Goal: Task Accomplishment & Management: Use online tool/utility

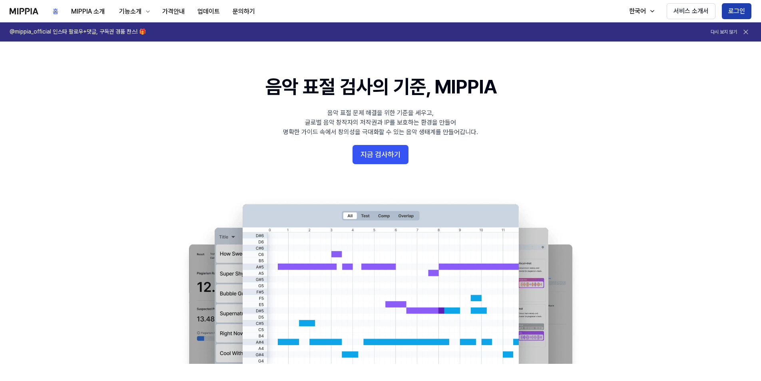
click at [735, 8] on button "로그인" at bounding box center [737, 11] width 30 height 16
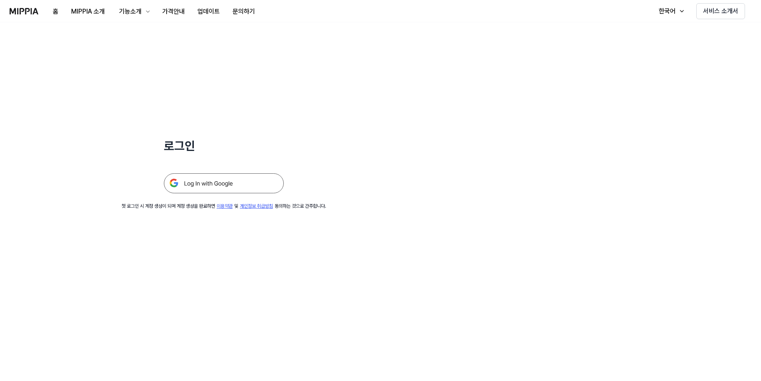
click at [220, 185] on img at bounding box center [224, 183] width 120 height 20
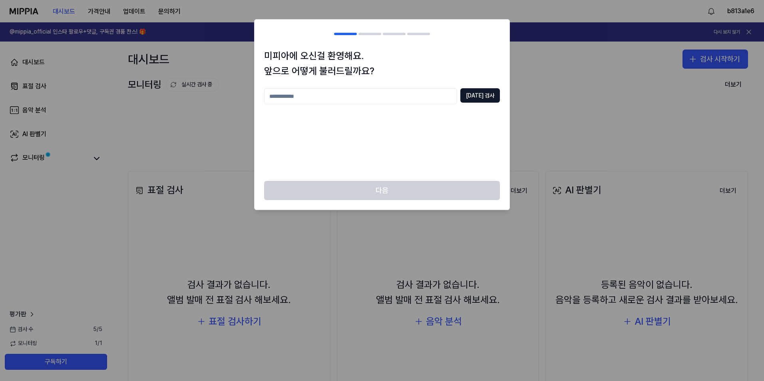
click at [335, 98] on input "text" at bounding box center [360, 96] width 193 height 16
type input "**"
click at [479, 93] on button "[DATE] 검사" at bounding box center [480, 95] width 40 height 14
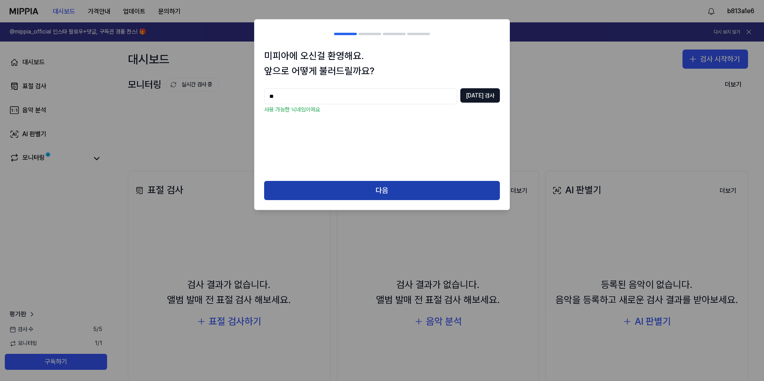
click at [364, 191] on button "다음" at bounding box center [382, 190] width 236 height 19
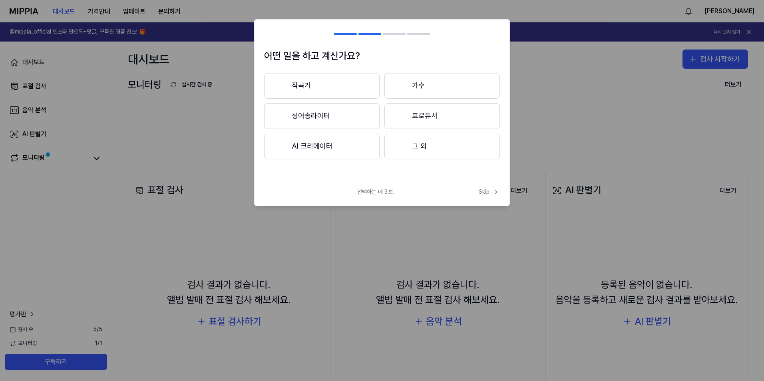
click at [317, 80] on button "작곡가" at bounding box center [322, 86] width 116 height 26
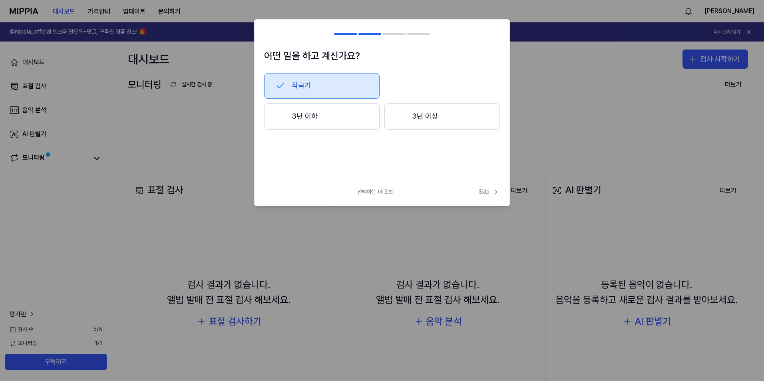
click at [449, 113] on button "3년 이상" at bounding box center [442, 117] width 116 height 26
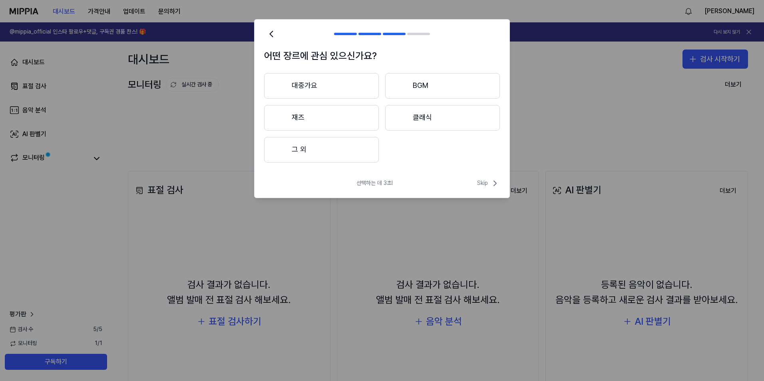
click at [327, 88] on button "대중가요" at bounding box center [321, 86] width 115 height 26
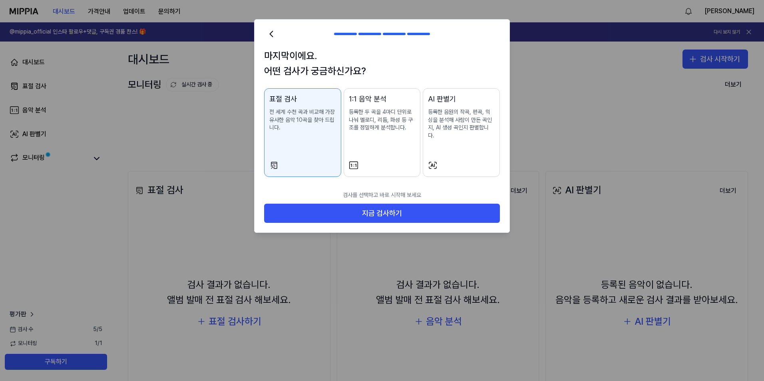
click at [458, 125] on p "등록한 음원의 작곡, 편곡, 믹싱을 분석해 사람이 만든 곡인지, AI 생성 곡인지 판별합니다." at bounding box center [461, 123] width 67 height 31
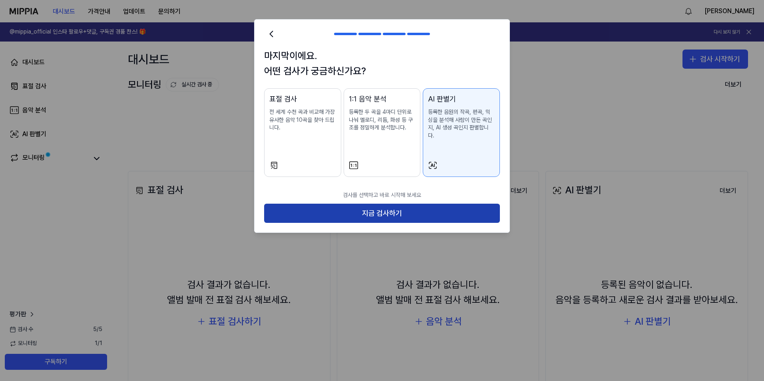
click at [394, 206] on button "지금 검사하기" at bounding box center [382, 213] width 236 height 19
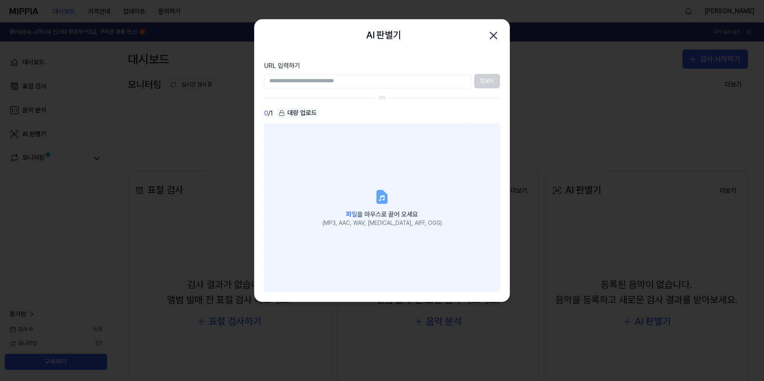
click at [385, 193] on icon at bounding box center [382, 197] width 10 height 12
click at [0, 0] on input "파일 을 마우스로 끌어 오세요 (MP3, AAC, WAV, [MEDICAL_DATA], AIFF, OGG)" at bounding box center [0, 0] width 0 height 0
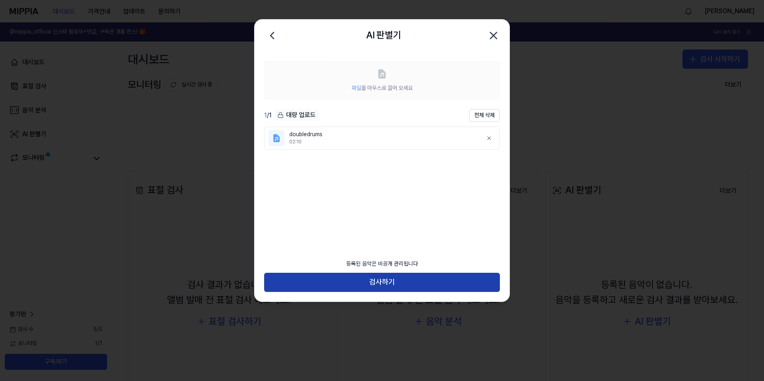
click at [376, 280] on button "검사하기" at bounding box center [382, 282] width 236 height 19
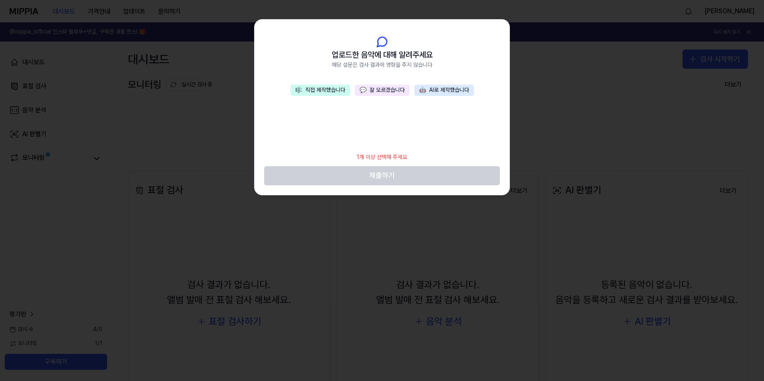
click at [329, 88] on button "🎼 직접 제작했습니다" at bounding box center [321, 90] width 60 height 11
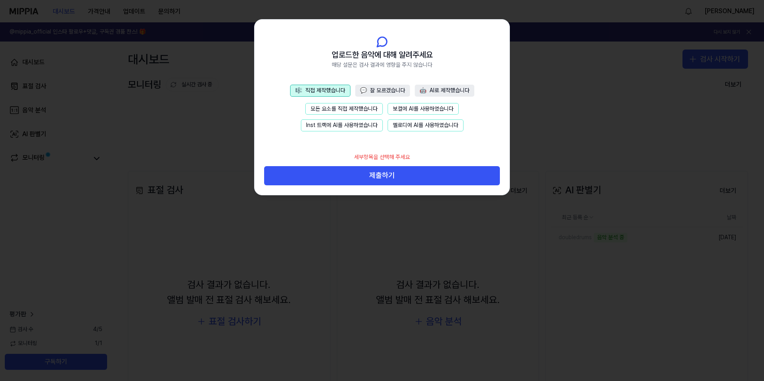
click at [355, 110] on button "모든 요소를 직접 제작했습니다" at bounding box center [344, 109] width 78 height 12
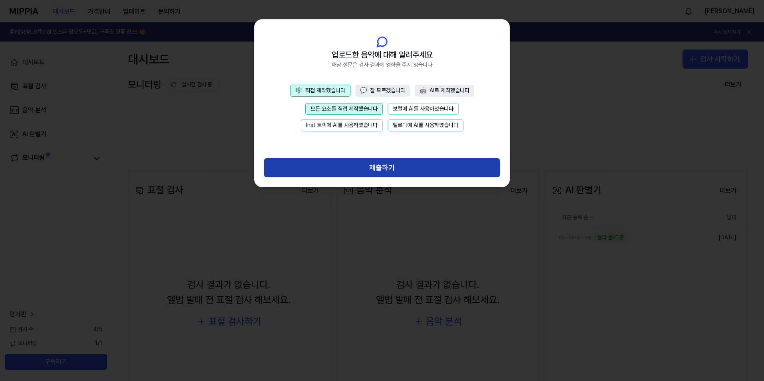
click at [377, 167] on button "제출하기" at bounding box center [382, 167] width 236 height 19
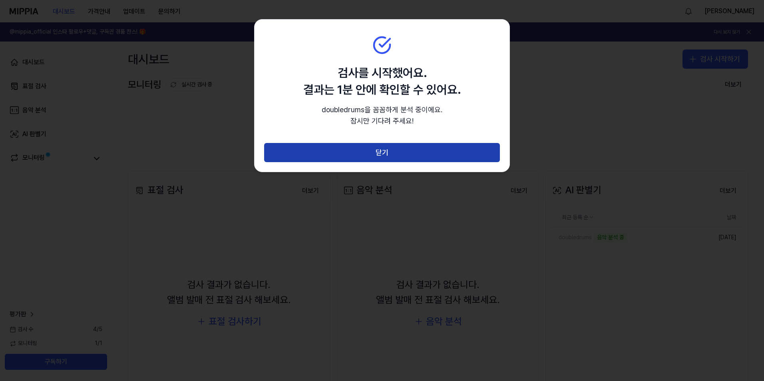
click at [382, 149] on button "닫기" at bounding box center [382, 152] width 236 height 19
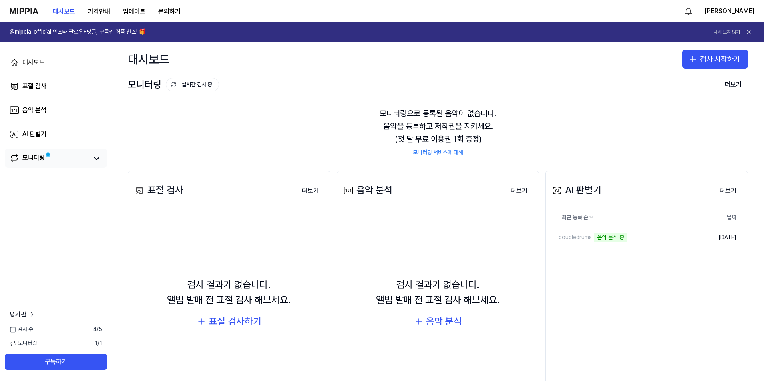
click at [52, 157] on link "모니터링" at bounding box center [49, 158] width 78 height 11
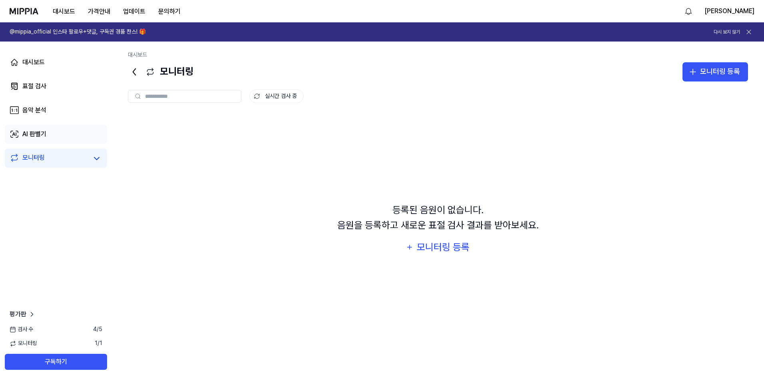
click at [61, 134] on link "AI 판별기" at bounding box center [56, 134] width 102 height 19
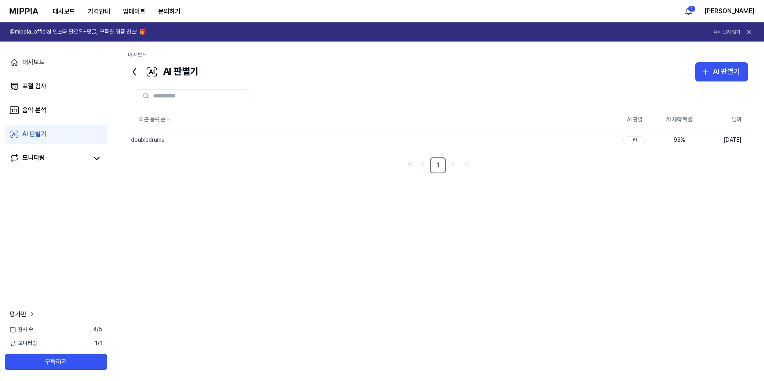
drag, startPoint x: 693, startPoint y: 218, endPoint x: 646, endPoint y: 182, distance: 59.6
click at [646, 182] on div "최근 등록 순 AI 판별 AI 제작 확률 날짜 doubledrums 삭제 AI 93 % 2025.10.08. 1" at bounding box center [438, 234] width 620 height 248
click at [601, 139] on button "삭제" at bounding box center [600, 139] width 26 height 13
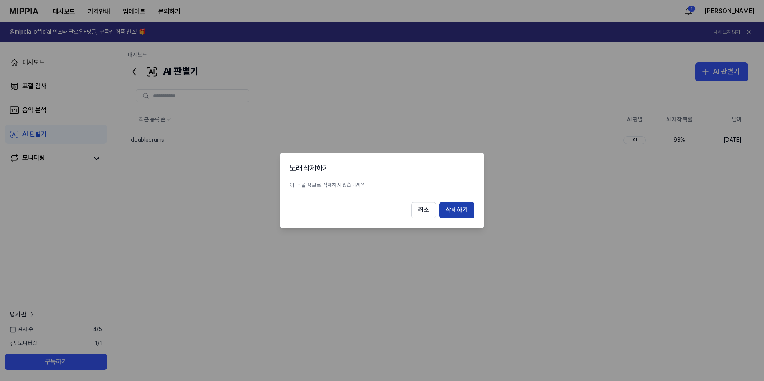
click at [459, 213] on button "삭제하기" at bounding box center [456, 211] width 35 height 16
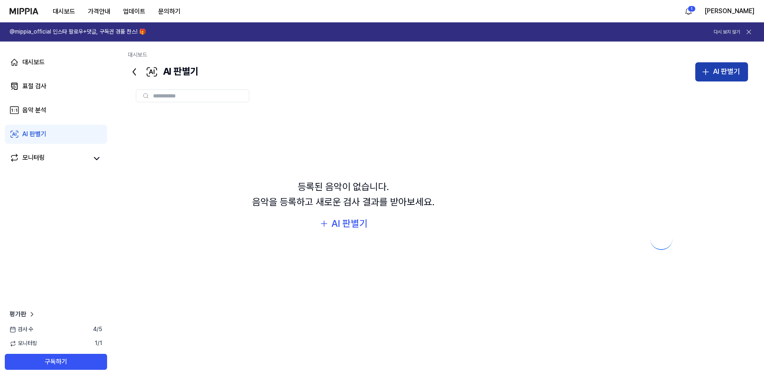
click at [712, 74] on button "AI 판별기" at bounding box center [721, 71] width 53 height 19
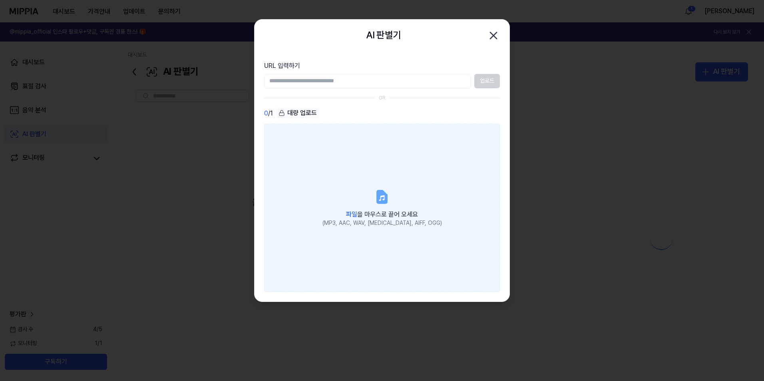
click at [382, 203] on icon at bounding box center [382, 197] width 10 height 12
click at [0, 0] on input "파일 을 마우스로 끌어 오세요 (MP3, AAC, WAV, [MEDICAL_DATA], AIFF, OGG)" at bounding box center [0, 0] width 0 height 0
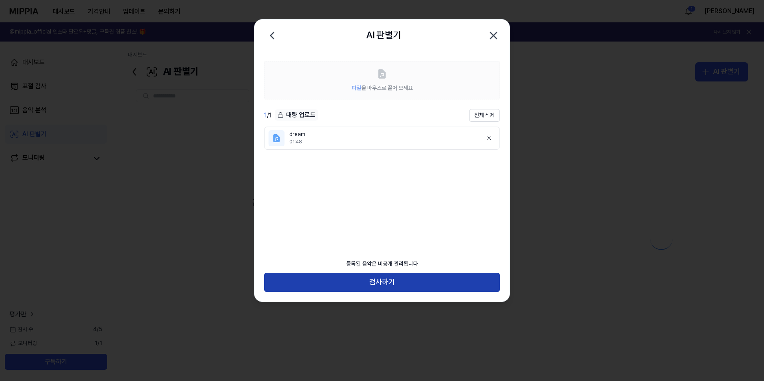
click at [365, 282] on button "검사하기" at bounding box center [382, 282] width 236 height 19
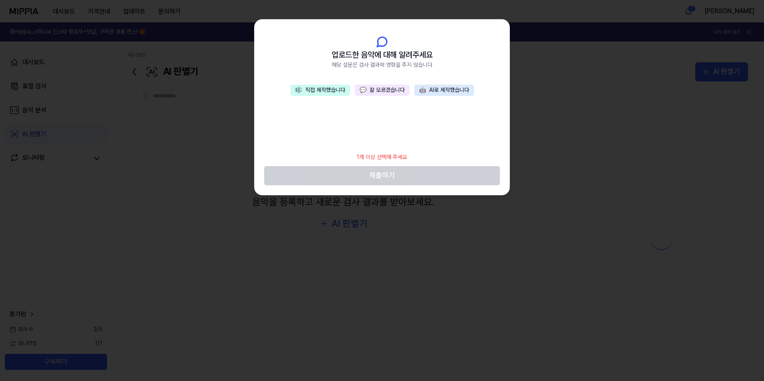
click at [329, 91] on button "🎼 직접 제작했습니다" at bounding box center [321, 90] width 60 height 11
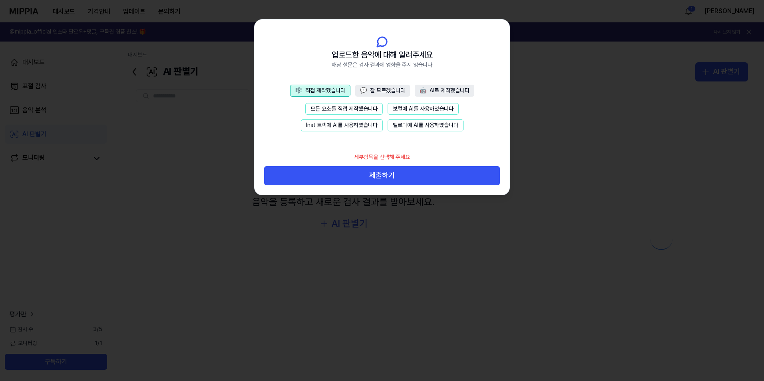
click at [333, 109] on button "모든 요소를 직접 제작했습니다" at bounding box center [344, 109] width 78 height 12
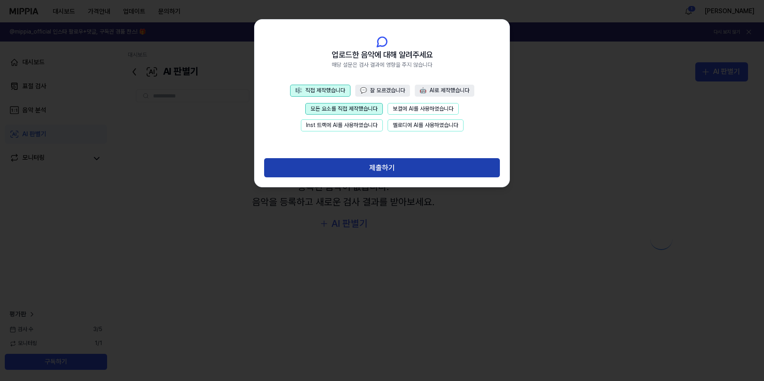
click at [384, 168] on button "제출하기" at bounding box center [382, 167] width 236 height 19
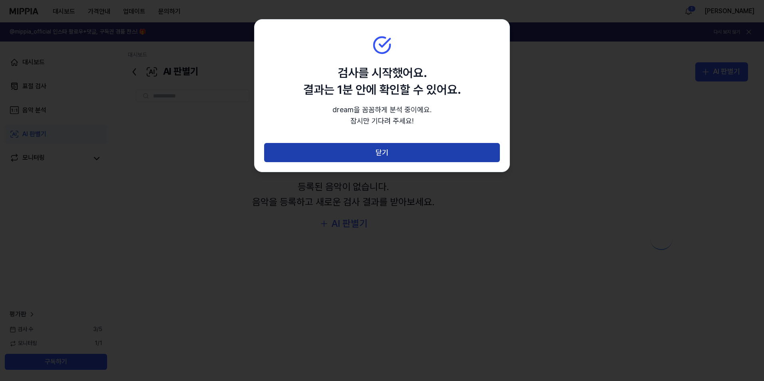
click at [392, 149] on button "닫기" at bounding box center [382, 152] width 236 height 19
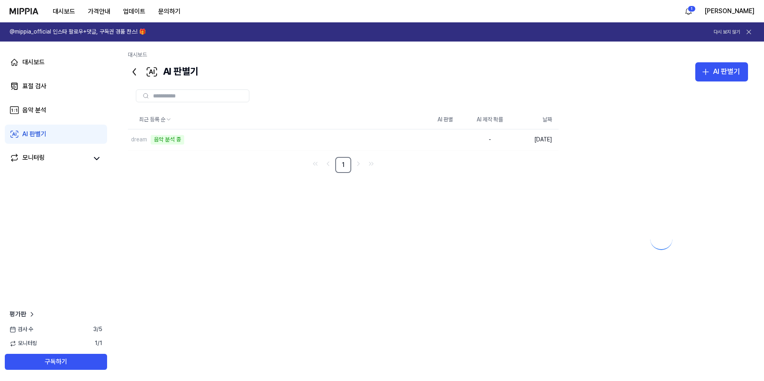
click at [60, 135] on link "AI 판별기" at bounding box center [56, 134] width 102 height 19
click at [411, 139] on button "삭제" at bounding box center [410, 139] width 26 height 13
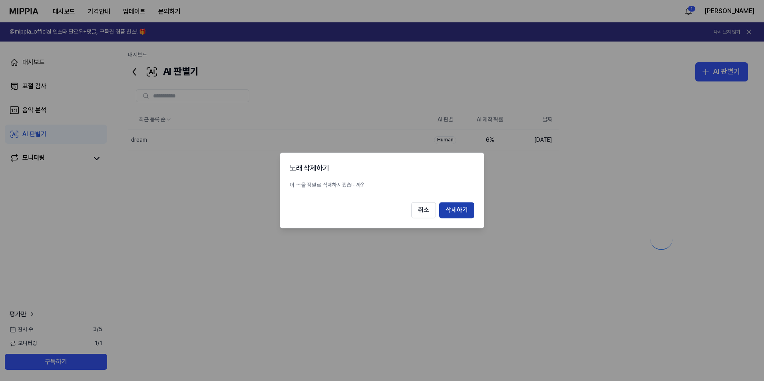
click at [458, 211] on button "삭제하기" at bounding box center [456, 211] width 35 height 16
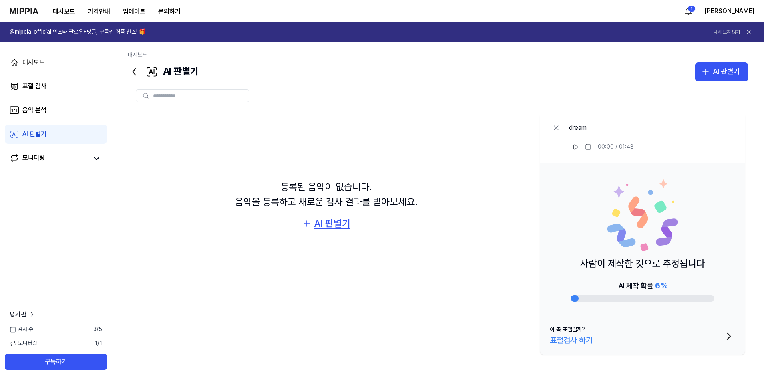
click at [324, 225] on div "AI 판별기" at bounding box center [332, 223] width 36 height 15
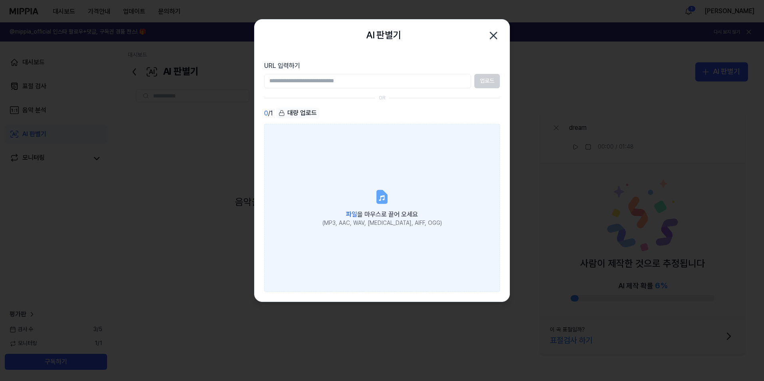
click at [368, 195] on label "파일 을 마우스로 끌어 오세요 (MP3, AAC, WAV, [MEDICAL_DATA], AIFF, OGG)" at bounding box center [382, 208] width 236 height 168
click at [0, 0] on input "파일 을 마우스로 끌어 오세요 (MP3, AAC, WAV, [MEDICAL_DATA], AIFF, OGG)" at bounding box center [0, 0] width 0 height 0
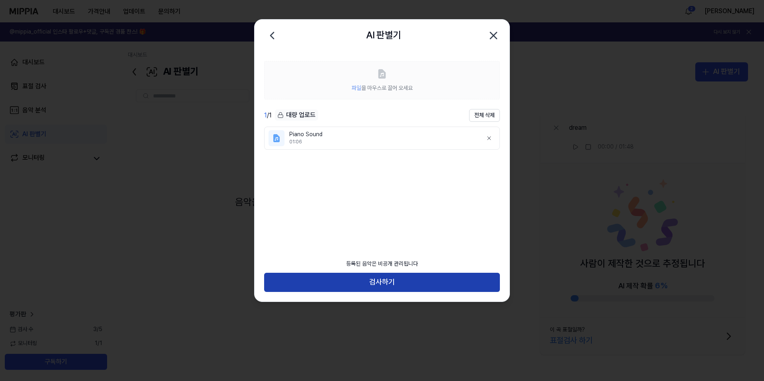
click at [363, 287] on button "검사하기" at bounding box center [382, 282] width 236 height 19
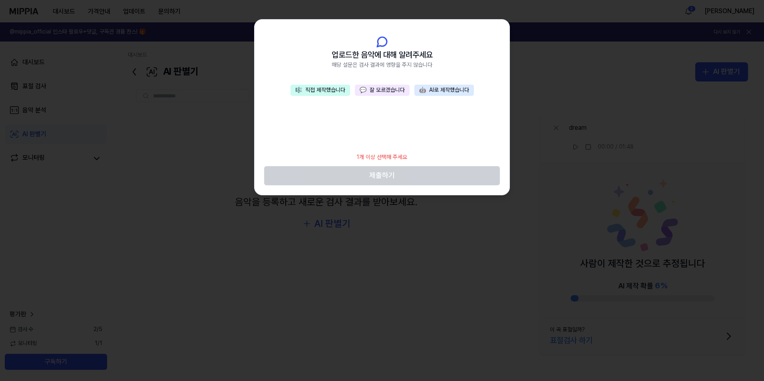
click at [331, 87] on button "🎼 직접 제작했습니다" at bounding box center [321, 90] width 60 height 11
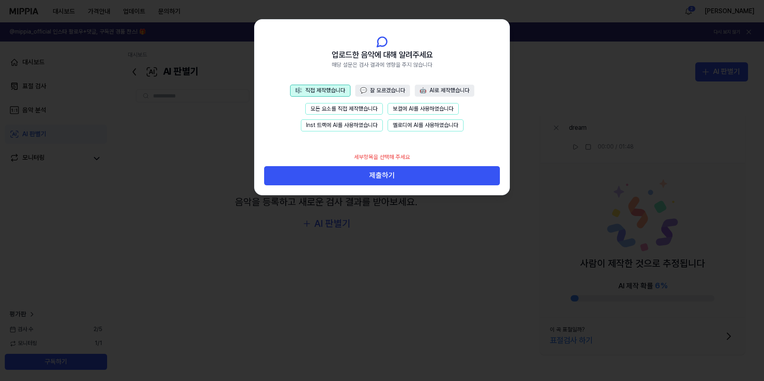
click at [341, 106] on button "모든 요소를 직접 제작했습니다" at bounding box center [344, 109] width 78 height 12
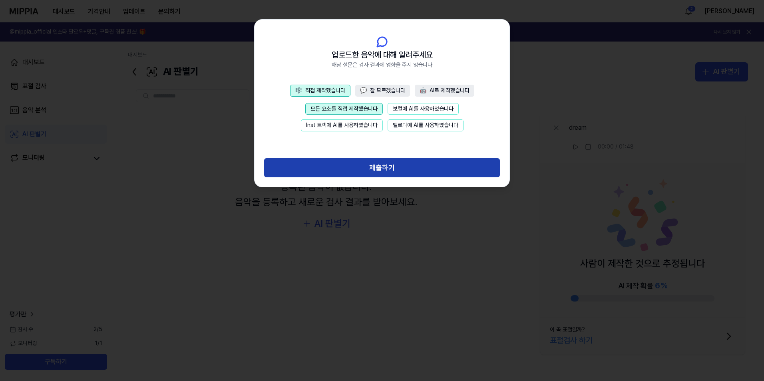
click at [374, 168] on button "제출하기" at bounding box center [382, 167] width 236 height 19
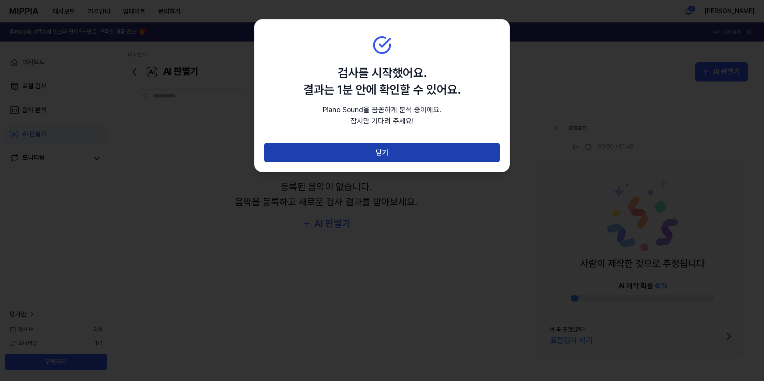
click at [375, 149] on button "닫기" at bounding box center [382, 152] width 236 height 19
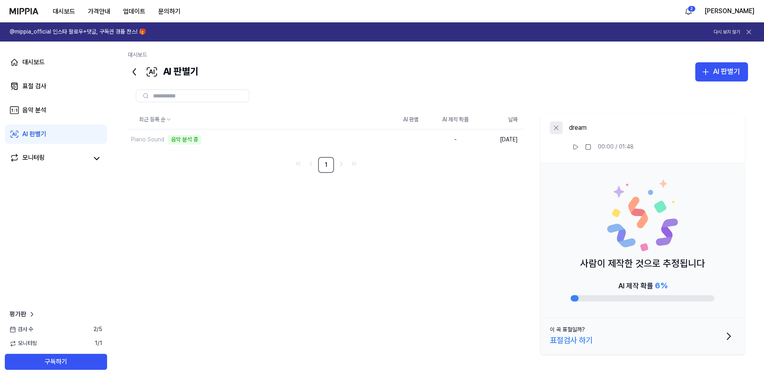
click at [558, 127] on icon at bounding box center [556, 128] width 4 height 4
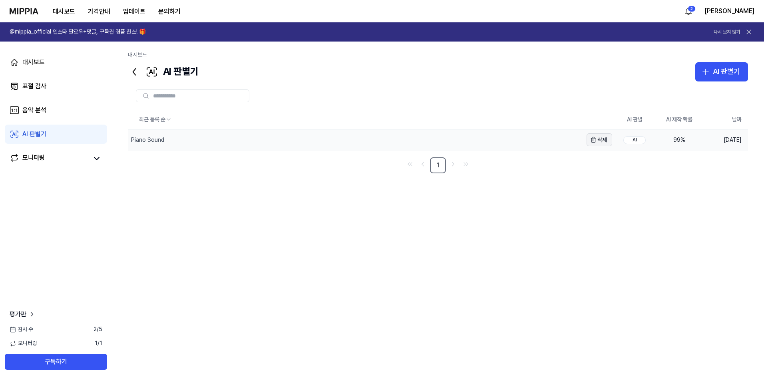
click at [598, 138] on button "삭제" at bounding box center [600, 139] width 26 height 13
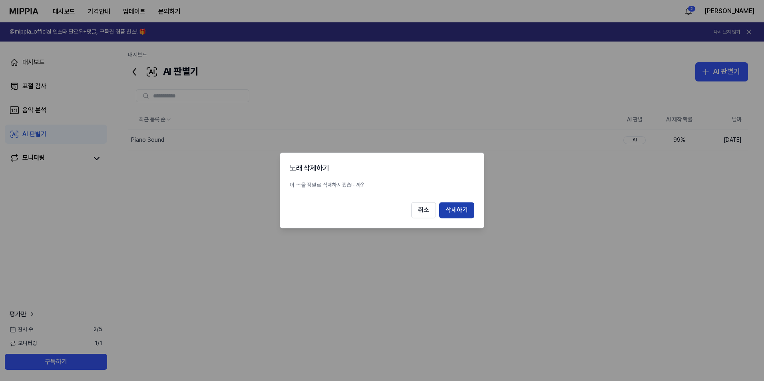
click at [462, 209] on button "삭제하기" at bounding box center [456, 211] width 35 height 16
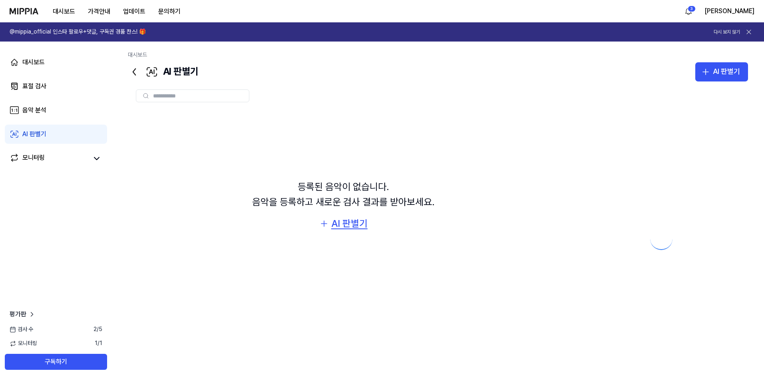
click at [326, 224] on icon "button" at bounding box center [324, 224] width 6 height 0
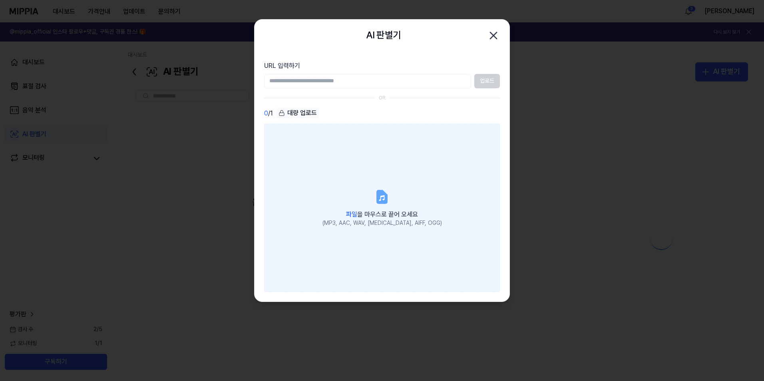
click at [368, 211] on span "파일 을 마우스로 끌어 오세요" at bounding box center [382, 215] width 72 height 8
click at [0, 0] on input "파일 을 마우스로 끌어 오세요 (MP3, AAC, WAV, [MEDICAL_DATA], AIFF, OGG)" at bounding box center [0, 0] width 0 height 0
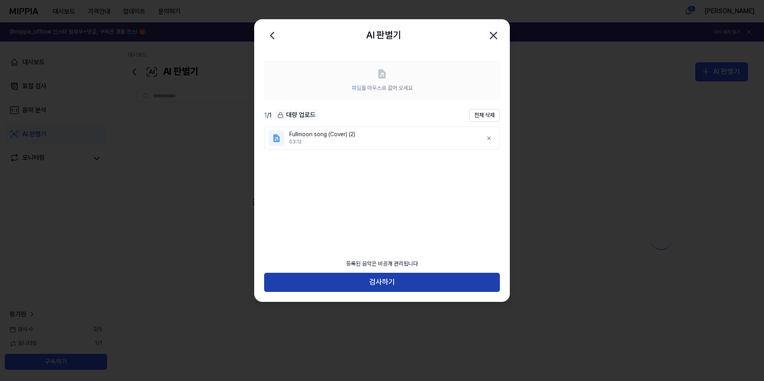
click at [380, 287] on button "검사하기" at bounding box center [382, 282] width 236 height 19
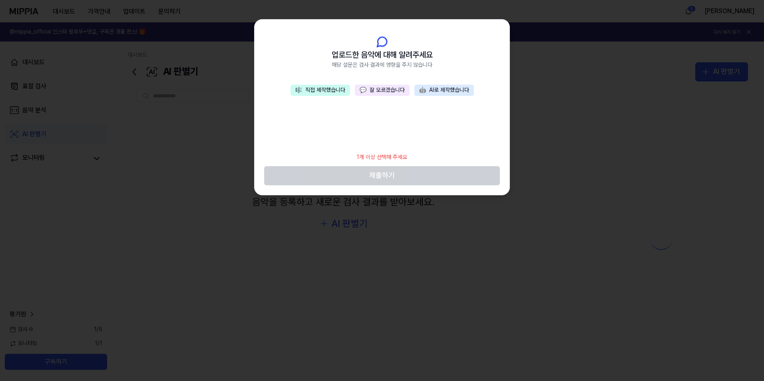
click at [380, 93] on button "💬 잘 모르겠습니다" at bounding box center [382, 90] width 55 height 11
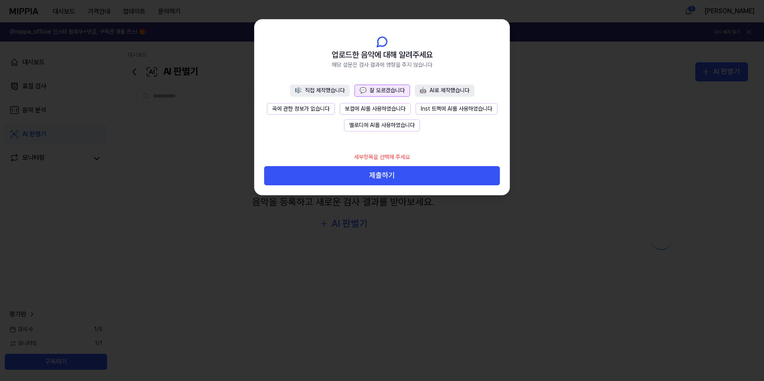
click at [309, 107] on button "곡에 관한 정보가 없습니다" at bounding box center [301, 109] width 68 height 12
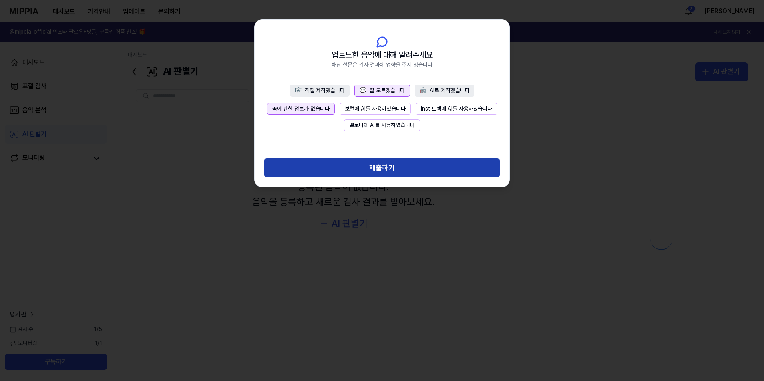
click at [382, 171] on button "제출하기" at bounding box center [382, 167] width 236 height 19
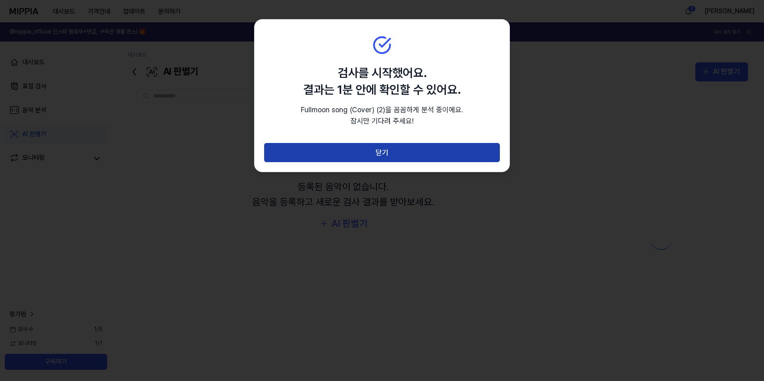
click at [386, 152] on button "닫기" at bounding box center [382, 152] width 236 height 19
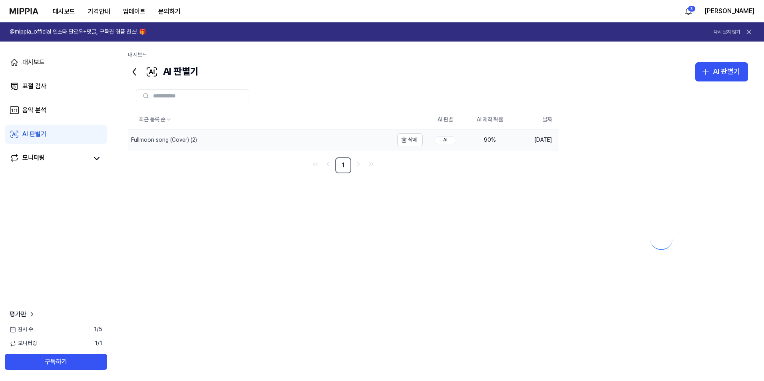
click at [352, 138] on div "Fullmoon song (Cover) (2)" at bounding box center [260, 139] width 265 height 21
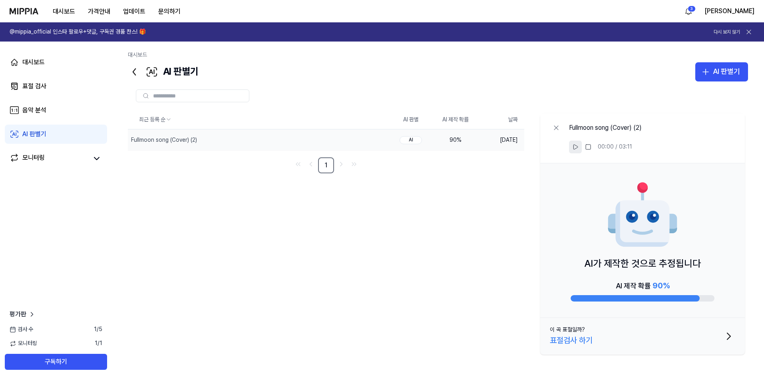
click at [574, 148] on icon at bounding box center [575, 147] width 6 height 6
click at [577, 147] on rect at bounding box center [576, 147] width 1 height 5
click at [370, 139] on icon "button" at bounding box center [370, 140] width 6 height 6
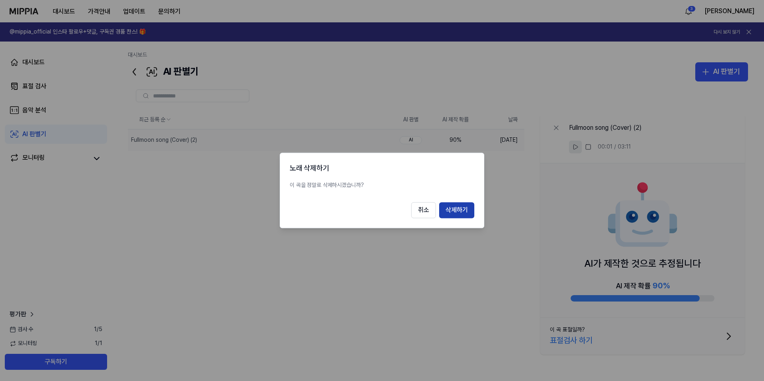
click at [459, 209] on button "삭제하기" at bounding box center [456, 211] width 35 height 16
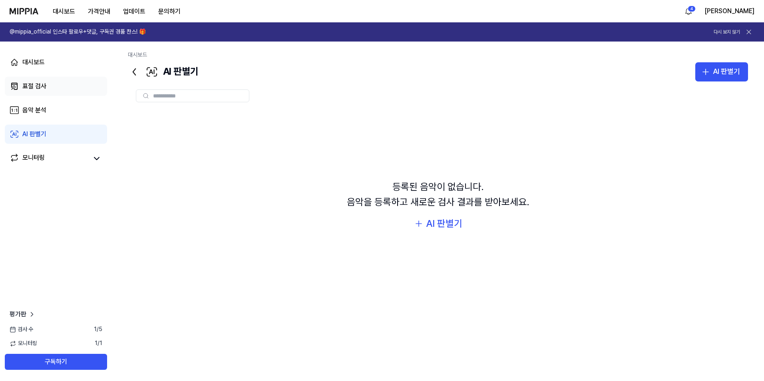
click at [37, 83] on div "표절 검사" at bounding box center [34, 87] width 24 height 10
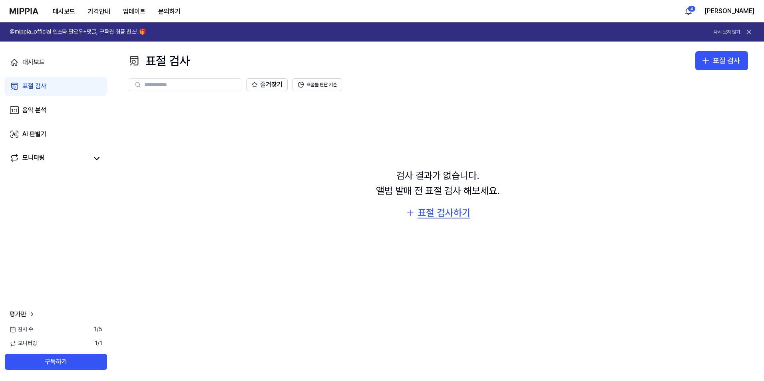
click at [426, 214] on div "표절 검사하기" at bounding box center [444, 212] width 53 height 15
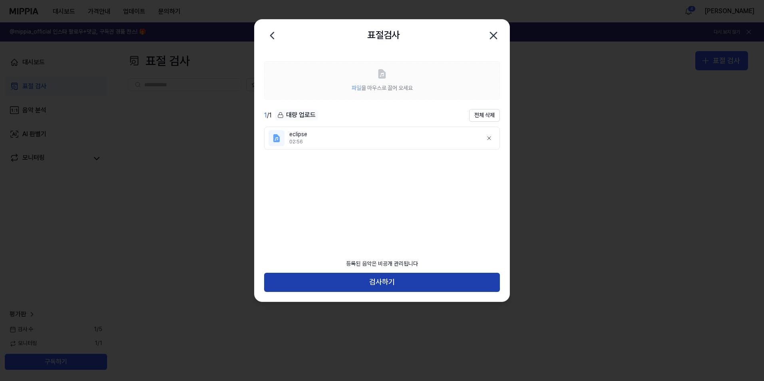
click at [369, 280] on button "검사하기" at bounding box center [382, 282] width 236 height 19
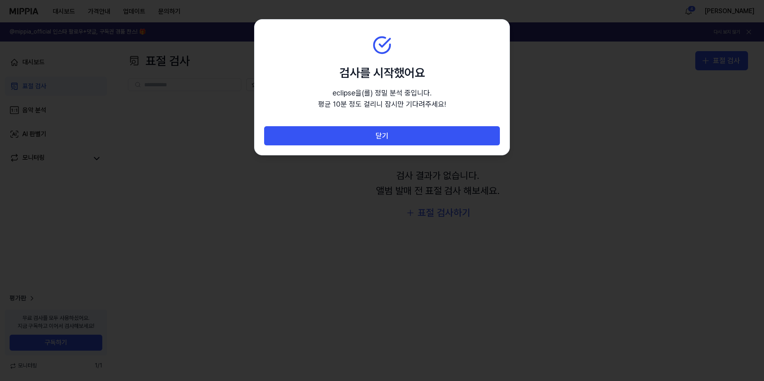
click at [435, 139] on button "닫기" at bounding box center [382, 135] width 236 height 19
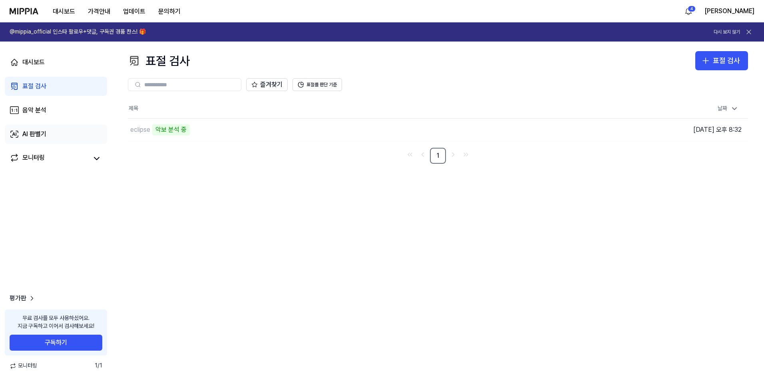
click at [47, 130] on link "AI 판별기" at bounding box center [56, 134] width 102 height 19
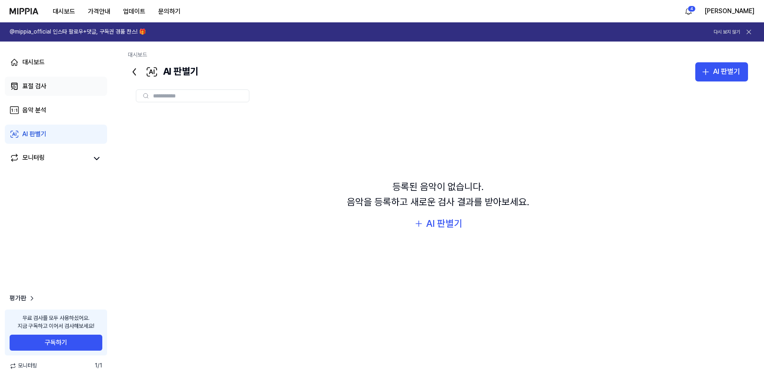
click at [46, 88] on div "표절 검사" at bounding box center [34, 87] width 24 height 10
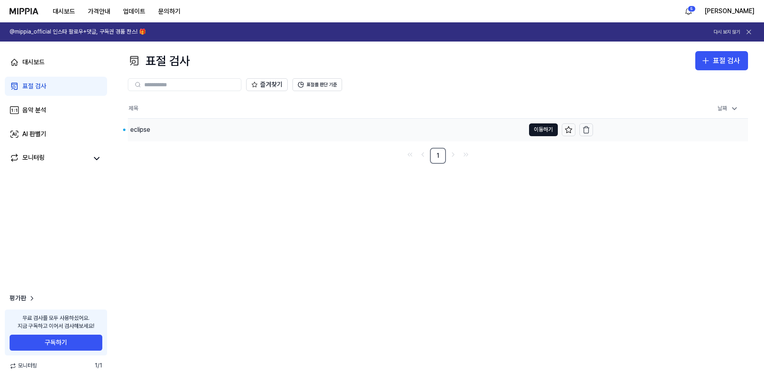
click at [141, 127] on div "eclipse" at bounding box center [140, 130] width 20 height 10
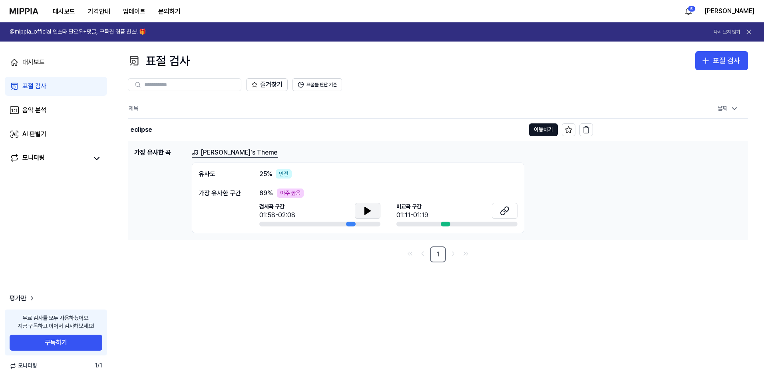
click at [368, 211] on icon at bounding box center [368, 210] width 6 height 7
click at [504, 210] on icon at bounding box center [505, 211] width 10 height 10
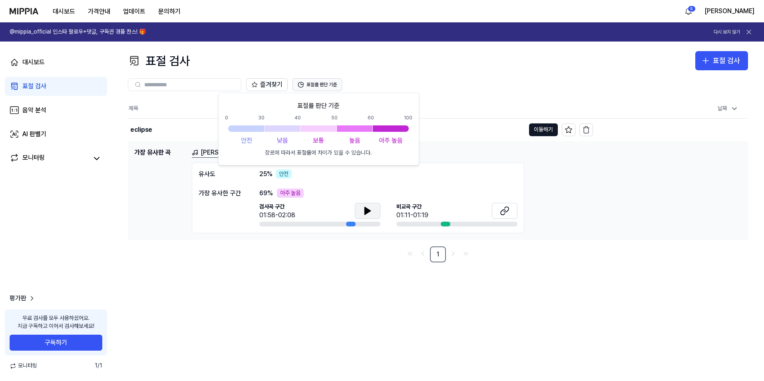
click at [321, 84] on button "표절률 판단 기준" at bounding box center [318, 84] width 50 height 13
click at [42, 92] on link "표절 검사" at bounding box center [56, 86] width 102 height 19
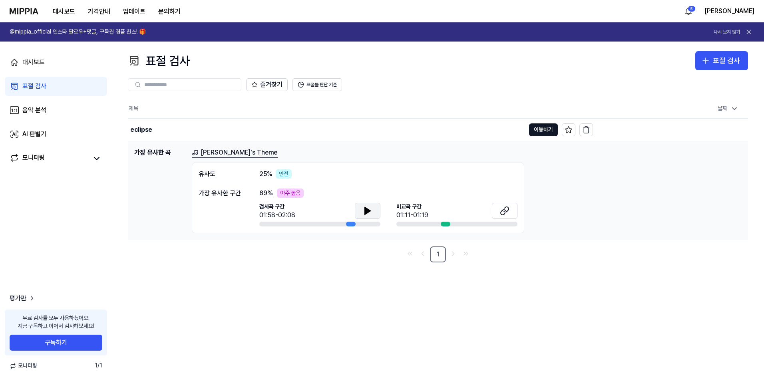
click at [40, 86] on div "표절 검사" at bounding box center [34, 87] width 24 height 10
click at [587, 131] on icon "button" at bounding box center [586, 130] width 8 height 8
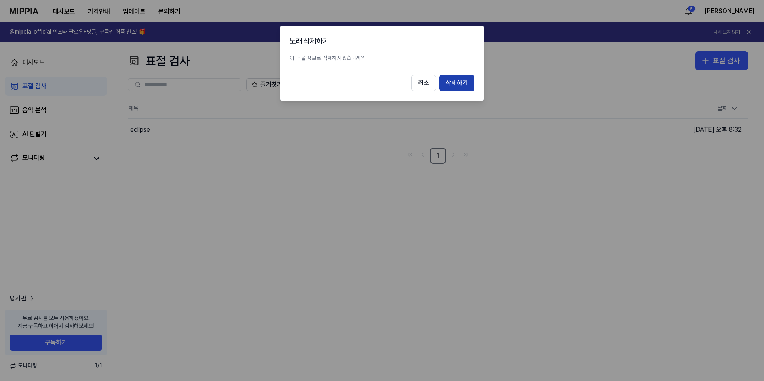
click at [452, 83] on button "삭제하기" at bounding box center [456, 83] width 35 height 16
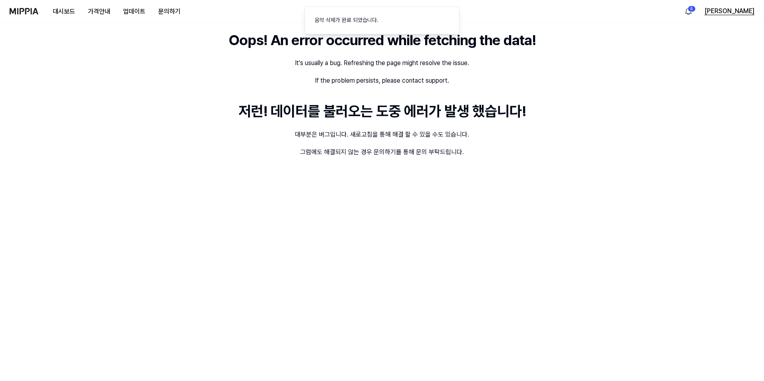
click at [749, 13] on button "샤도" at bounding box center [730, 11] width 50 height 10
click at [662, 55] on link "계정" at bounding box center [703, 56] width 92 height 8
click at [135, 12] on button "업데이트" at bounding box center [134, 12] width 35 height 16
click at [93, 10] on button "가격안내" at bounding box center [99, 12] width 35 height 16
click at [61, 13] on button "대시보드" at bounding box center [63, 12] width 35 height 16
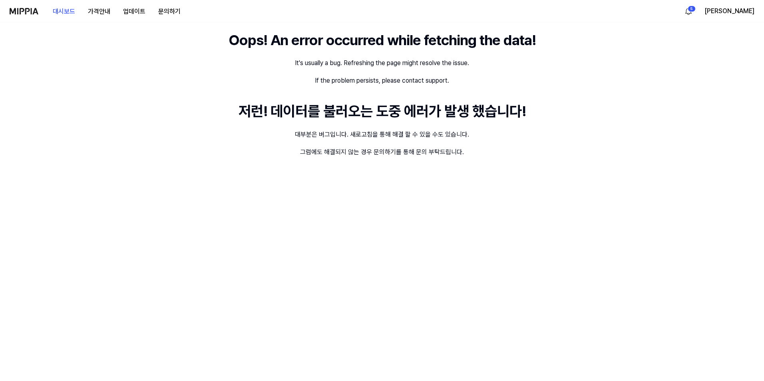
click at [25, 12] on img at bounding box center [24, 11] width 29 height 6
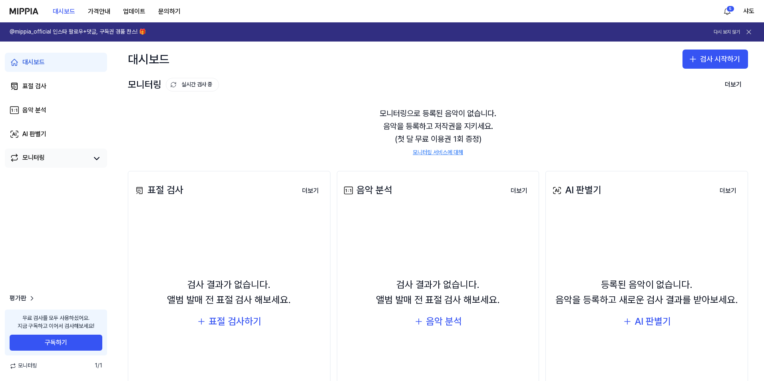
click at [33, 160] on div "모니터링" at bounding box center [33, 158] width 22 height 11
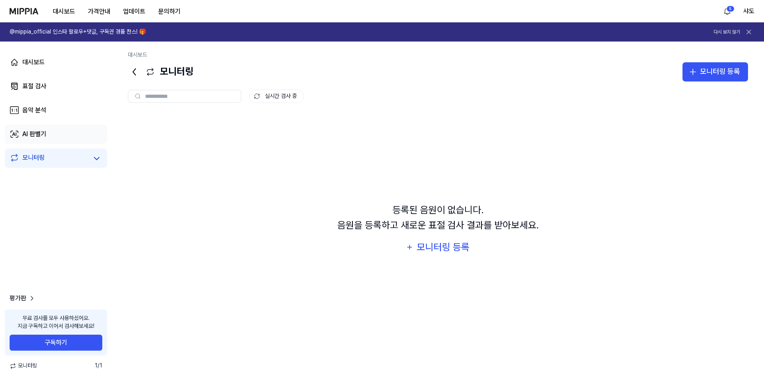
click at [34, 135] on div "AI 판별기" at bounding box center [34, 134] width 24 height 10
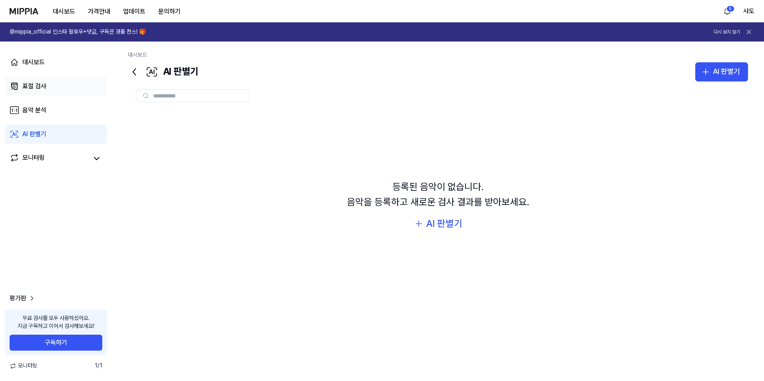
click at [32, 82] on div "표절 검사" at bounding box center [34, 87] width 24 height 10
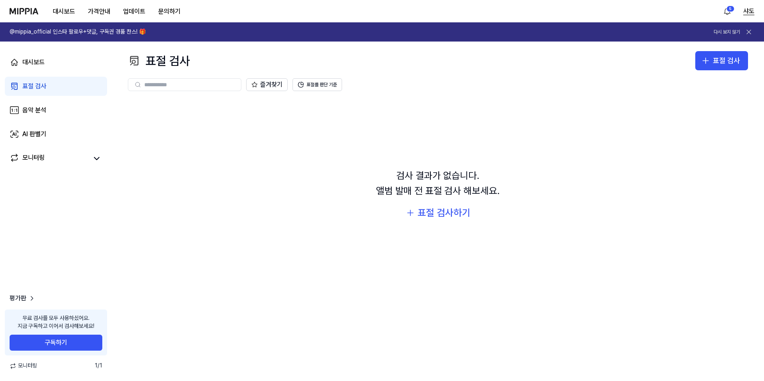
click at [751, 11] on button "샤도" at bounding box center [748, 11] width 11 height 10
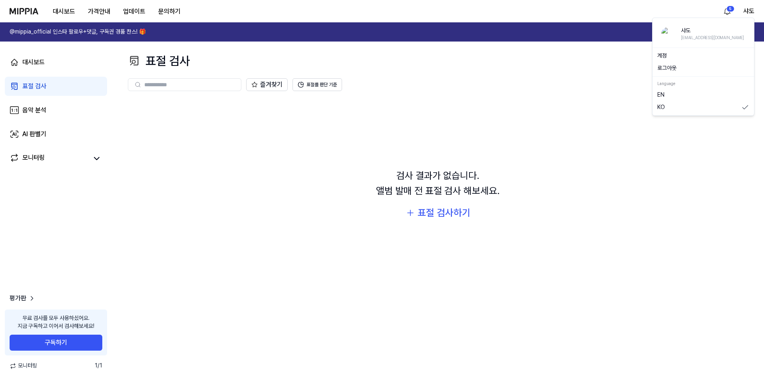
click at [668, 56] on link "계정" at bounding box center [703, 56] width 92 height 8
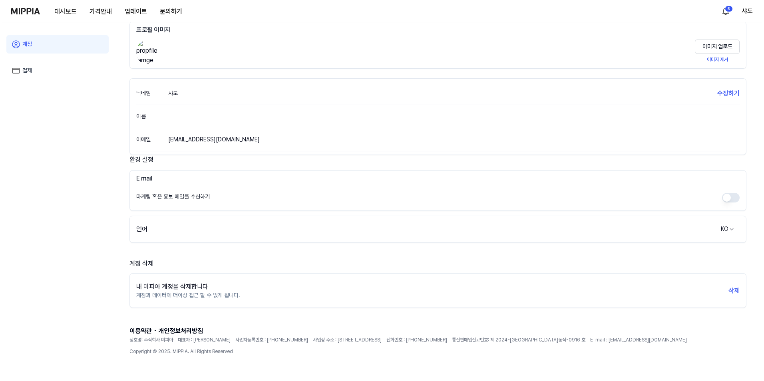
scroll to position [44, 0]
click at [731, 289] on button "삭제" at bounding box center [732, 290] width 11 height 10
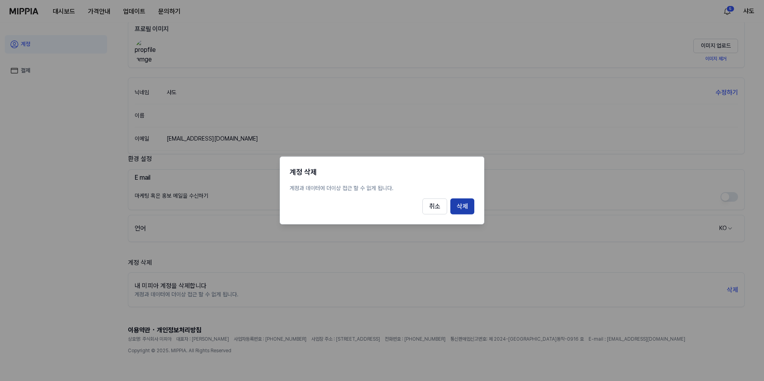
click at [462, 203] on button "삭제" at bounding box center [462, 207] width 24 height 16
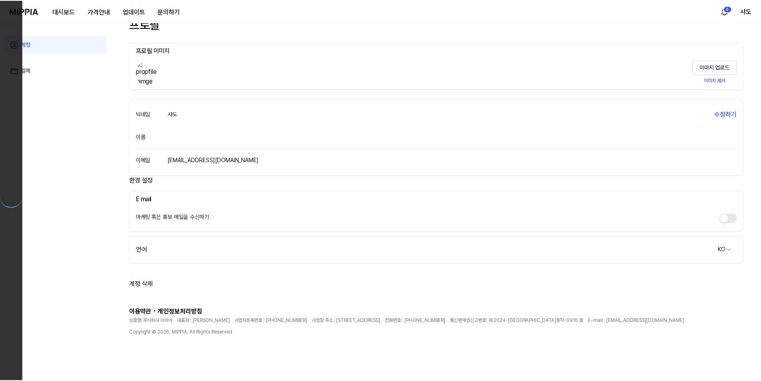
scroll to position [22, 0]
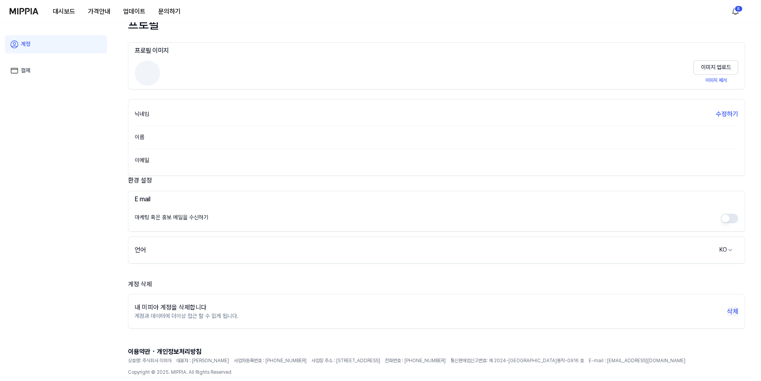
click at [733, 312] on button "삭제" at bounding box center [732, 312] width 11 height 10
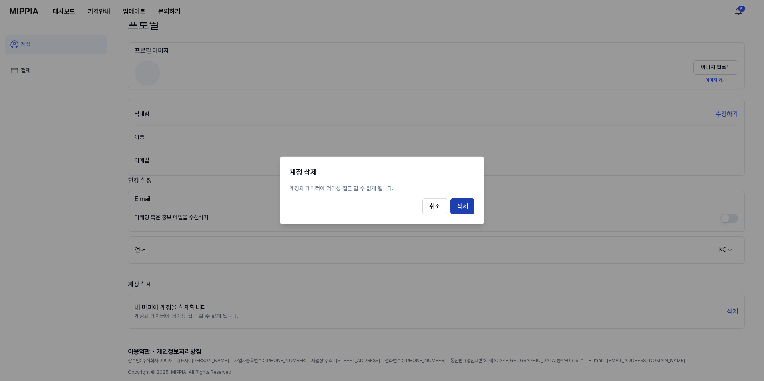
click at [460, 205] on button "삭제" at bounding box center [462, 207] width 24 height 16
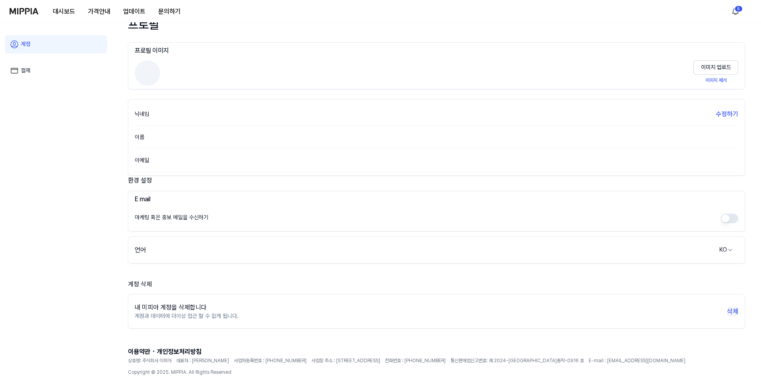
click at [734, 311] on button "삭제" at bounding box center [732, 312] width 11 height 10
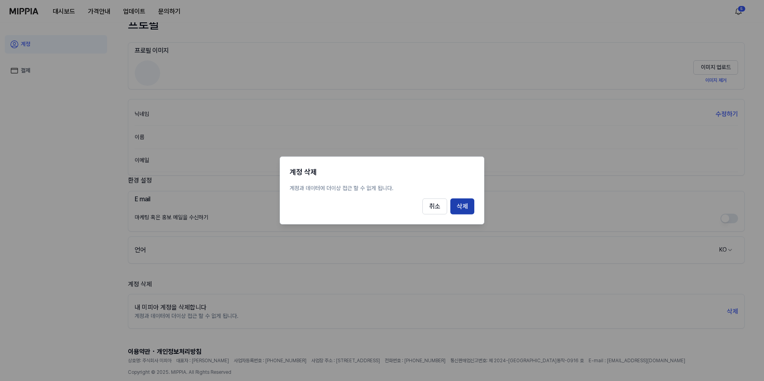
click at [455, 207] on button "삭제" at bounding box center [462, 207] width 24 height 16
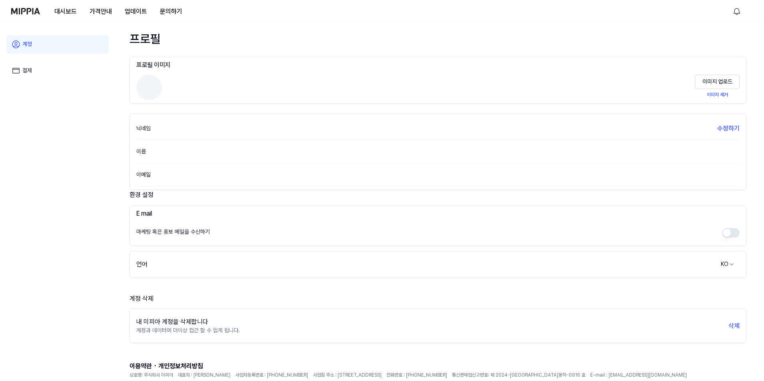
scroll to position [0, 0]
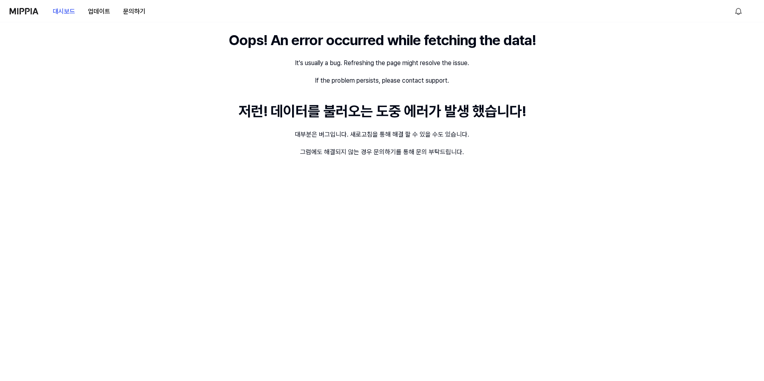
click at [19, 11] on img at bounding box center [24, 11] width 29 height 6
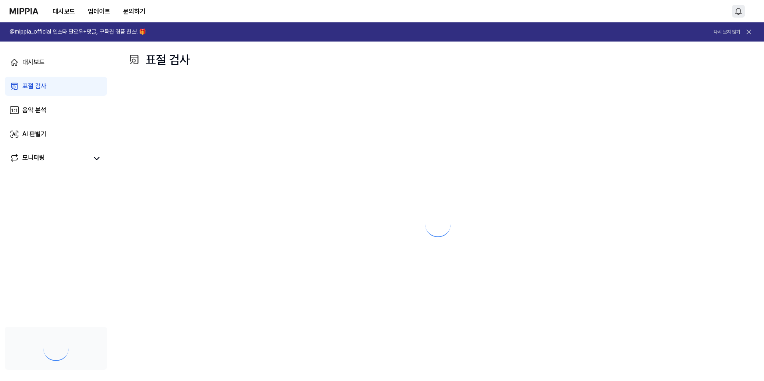
click at [741, 11] on html "대시보드 업데이트 문의하기 @mippia_official 인스타 팔로우+댓글, 구독권 경품 찬스! 🎁 다시 보지 않기 대시보드 표절 검사 음악…" at bounding box center [382, 190] width 764 height 381
drag, startPoint x: 590, startPoint y: 26, endPoint x: 681, endPoint y: 26, distance: 91.5
click at [590, 26] on html "대시보드 업데이트 문의하기 @mippia_official 인스타 팔로우+댓글, 구독권 경품 찬스! 🎁 다시 보지 않기 대시보드 표절 검사 음악…" at bounding box center [382, 190] width 764 height 381
click at [751, 31] on icon at bounding box center [749, 32] width 8 height 8
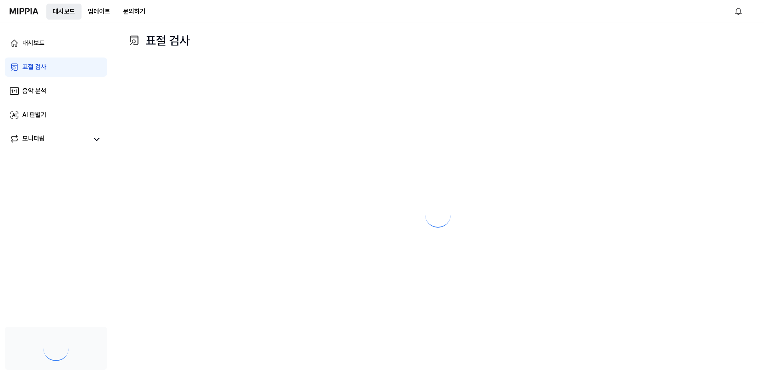
click at [65, 10] on button "대시보드" at bounding box center [63, 12] width 35 height 16
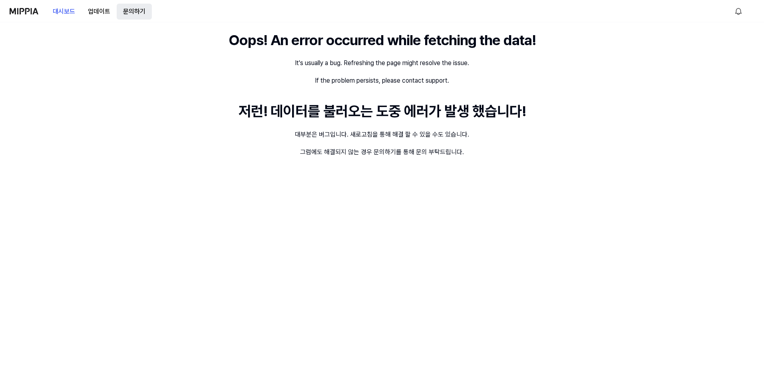
click at [142, 10] on button "문의하기" at bounding box center [134, 12] width 35 height 16
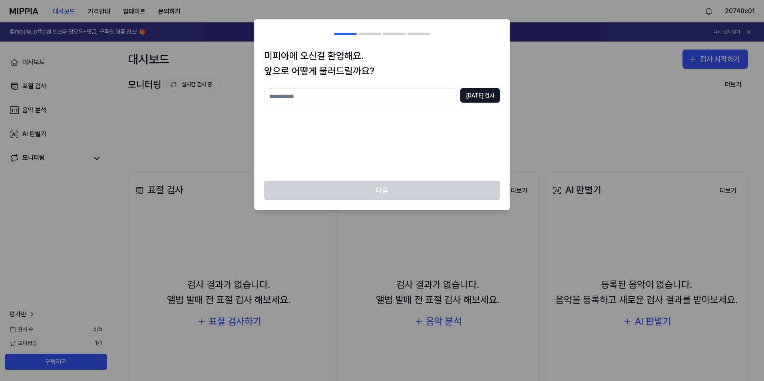
drag, startPoint x: 310, startPoint y: 99, endPoint x: 305, endPoint y: 98, distance: 4.9
click at [310, 100] on input "text" at bounding box center [360, 96] width 193 height 16
type input "*"
click at [482, 101] on button "[DATE] 검사" at bounding box center [480, 95] width 40 height 14
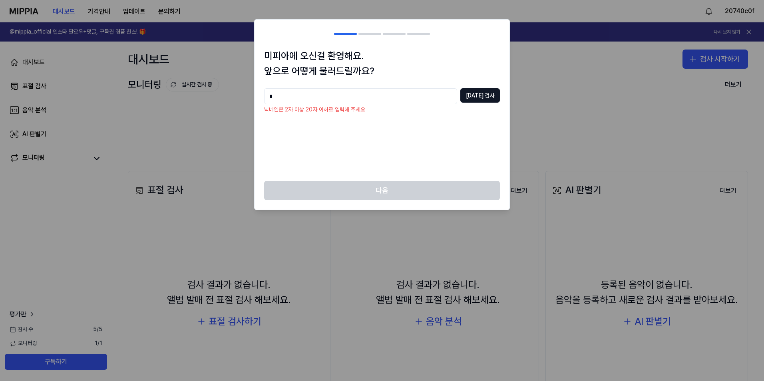
click at [380, 89] on input "*" at bounding box center [360, 96] width 193 height 16
type input "**"
click at [483, 100] on button "[DATE] 검사" at bounding box center [480, 95] width 40 height 14
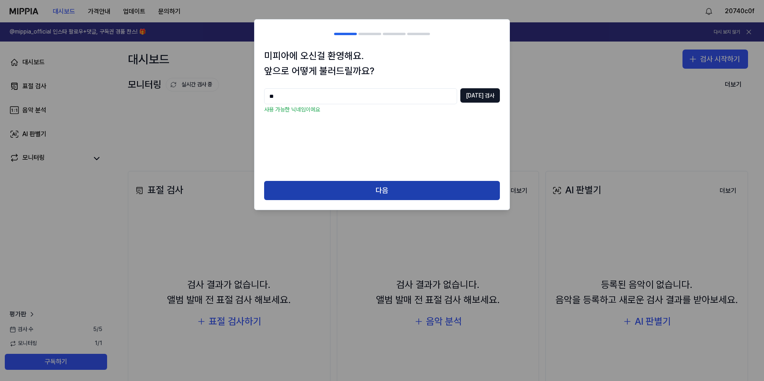
click at [359, 187] on button "다음" at bounding box center [382, 190] width 236 height 19
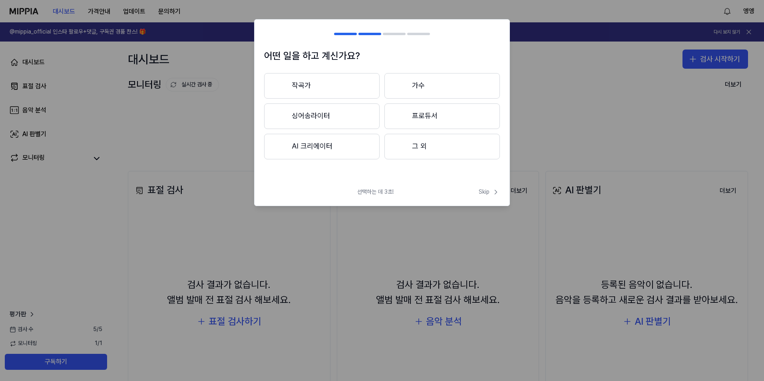
click at [314, 111] on button "싱어송라이터" at bounding box center [322, 117] width 116 height 26
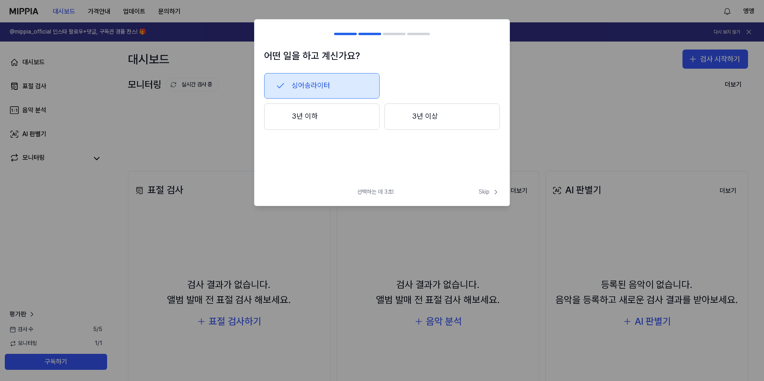
click at [414, 114] on button "3년 이상" at bounding box center [442, 117] width 116 height 26
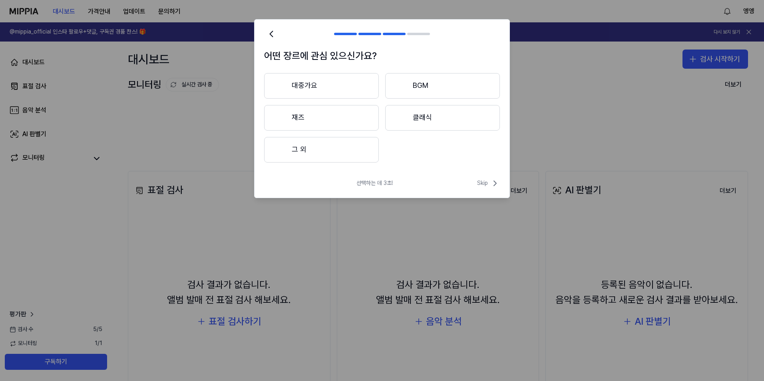
click at [310, 81] on button "대중가요" at bounding box center [321, 86] width 115 height 26
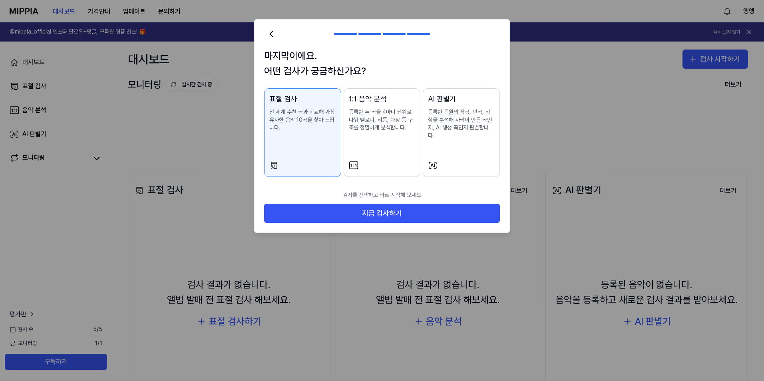
click at [470, 128] on p "등록한 음원의 작곡, 편곡, 믹싱을 분석해 사람이 만든 곡인지, AI 생성 곡인지 판별합니다." at bounding box center [461, 123] width 67 height 31
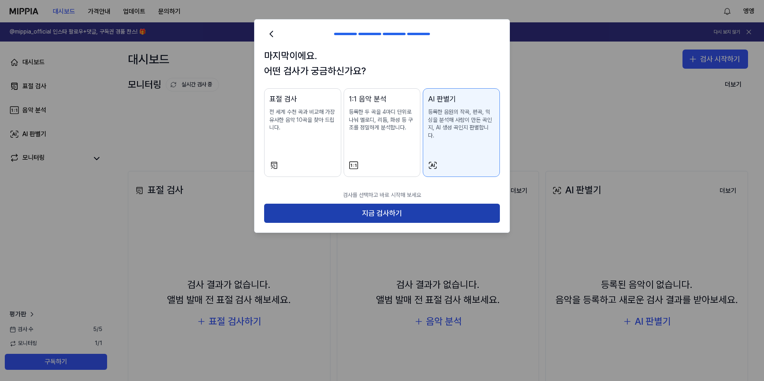
click at [432, 204] on button "지금 검사하기" at bounding box center [382, 213] width 236 height 19
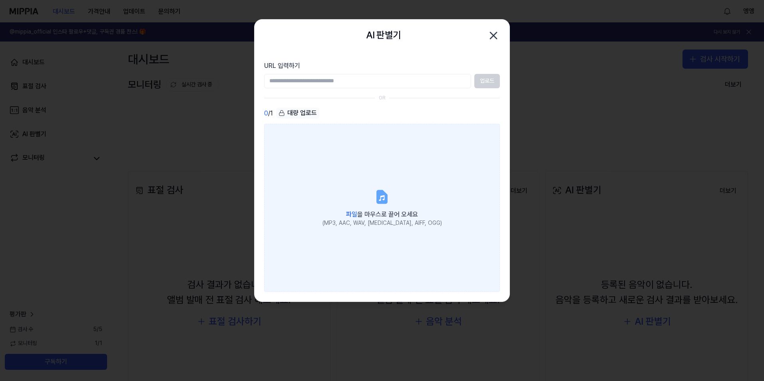
click at [380, 208] on div "파일 을 마우스로 끌어 오세요" at bounding box center [383, 213] width 120 height 11
click at [0, 0] on input "파일 을 마우스로 끌어 오세요 (MP3, AAC, WAV, [MEDICAL_DATA], AIFF, OGG)" at bounding box center [0, 0] width 0 height 0
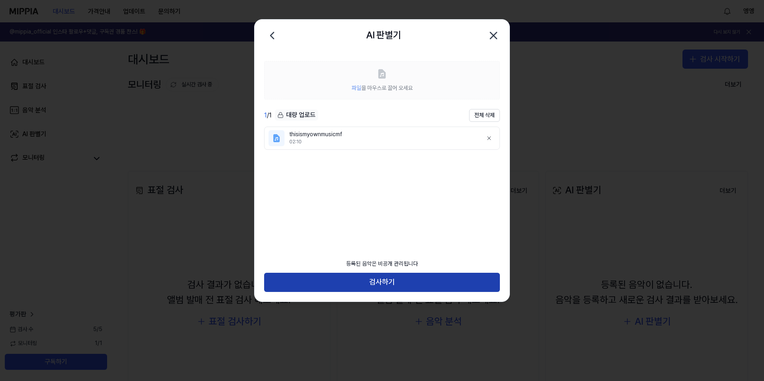
click at [384, 283] on button "검사하기" at bounding box center [382, 282] width 236 height 19
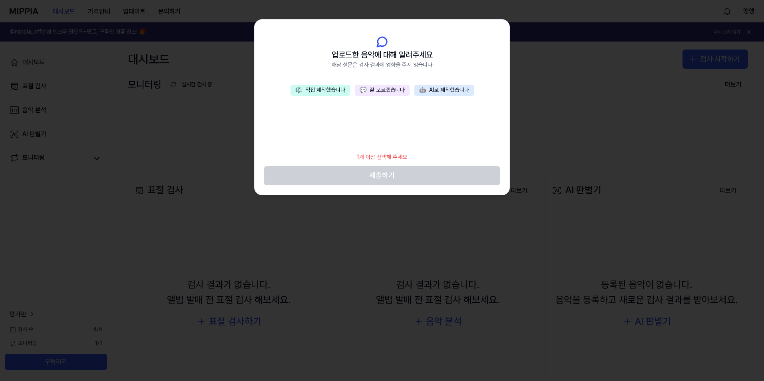
click at [318, 92] on button "🎼 직접 제작했습니다" at bounding box center [321, 90] width 60 height 11
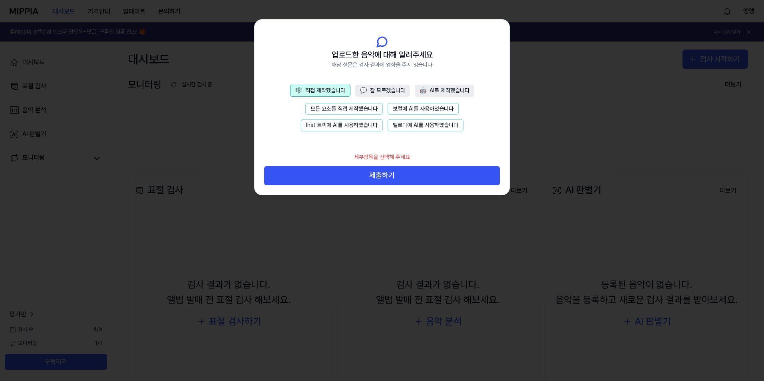
click at [325, 106] on button "모든 요소를 직접 제작했습니다" at bounding box center [344, 109] width 78 height 12
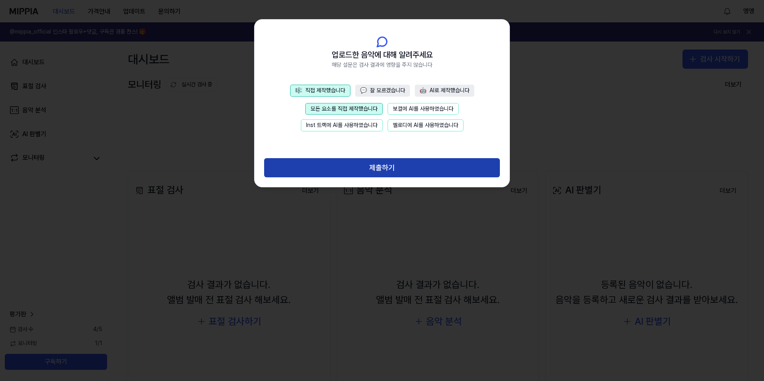
click at [388, 170] on button "제출하기" at bounding box center [382, 167] width 236 height 19
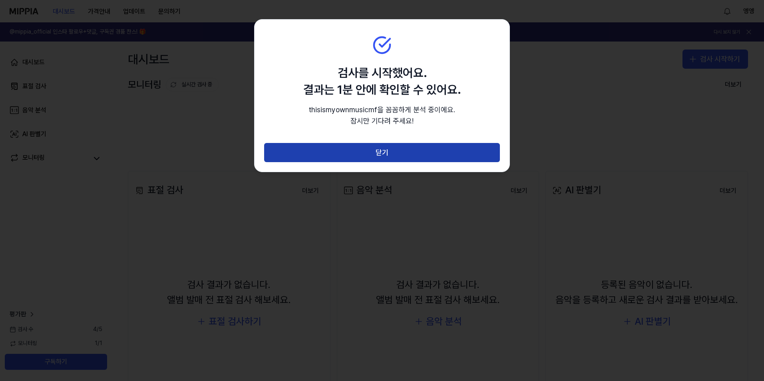
click at [384, 152] on button "닫기" at bounding box center [382, 152] width 236 height 19
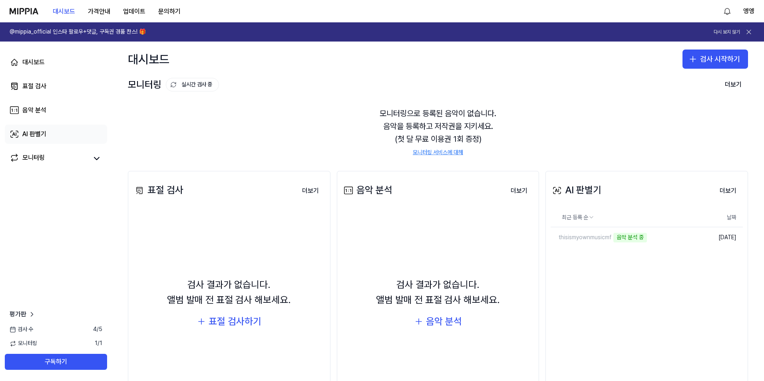
click at [28, 131] on div "AI 판별기" at bounding box center [34, 134] width 24 height 10
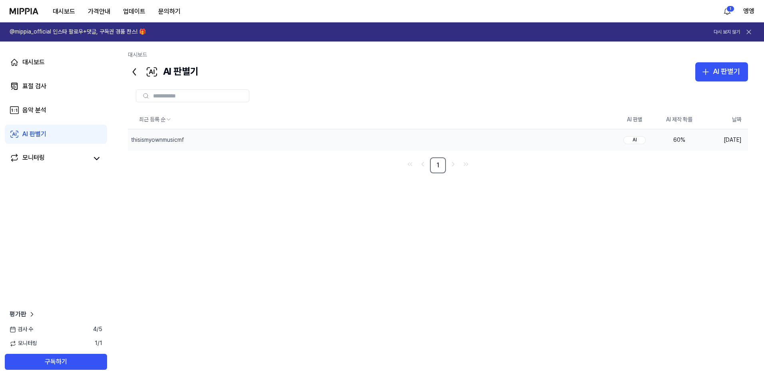
click at [638, 141] on div "AI" at bounding box center [634, 140] width 22 height 8
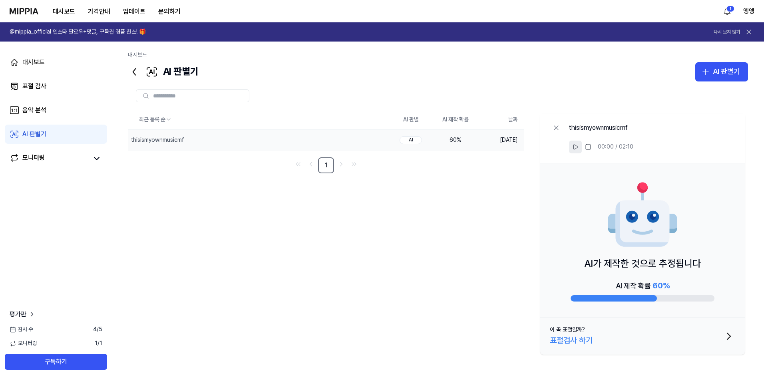
click at [575, 149] on icon at bounding box center [575, 147] width 6 height 6
click at [380, 140] on button "삭제" at bounding box center [376, 139] width 26 height 13
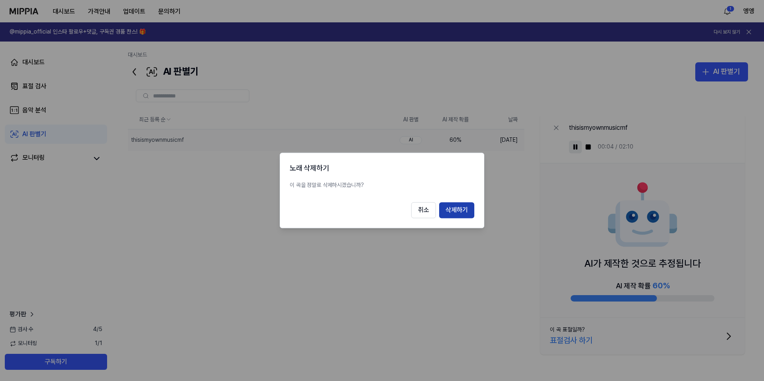
click at [455, 208] on button "삭제하기" at bounding box center [456, 211] width 35 height 16
